Goal: Task Accomplishment & Management: Manage account settings

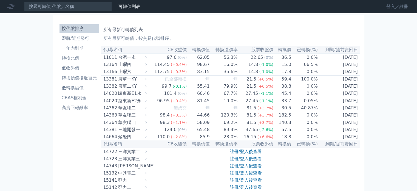
click at [390, 9] on link "登入／註冊" at bounding box center [397, 6] width 31 height 9
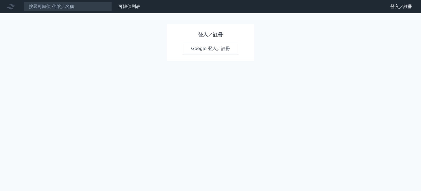
click at [390, 7] on link "登入／註冊" at bounding box center [401, 6] width 31 height 9
click at [202, 50] on link "Google 登入／註冊" at bounding box center [210, 49] width 57 height 12
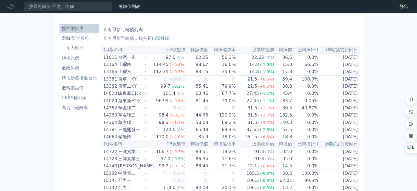
scroll to position [2867, 0]
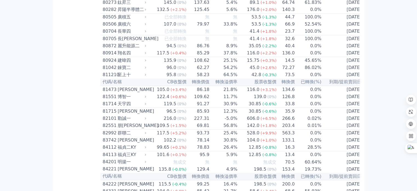
scroll to position [2978, 0]
